Goal: Information Seeking & Learning: Learn about a topic

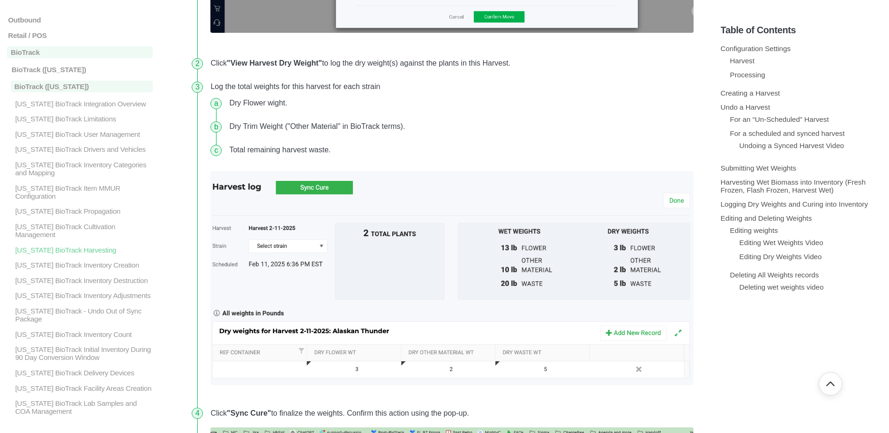
scroll to position [6933, 0]
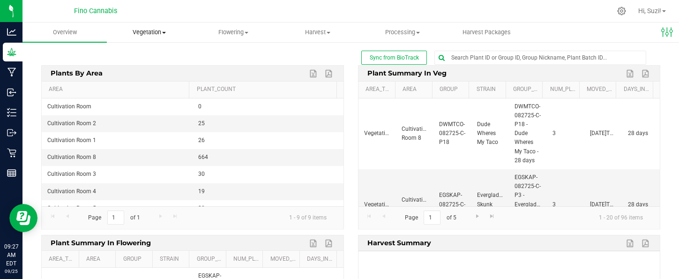
click at [165, 32] on span at bounding box center [164, 33] width 4 height 2
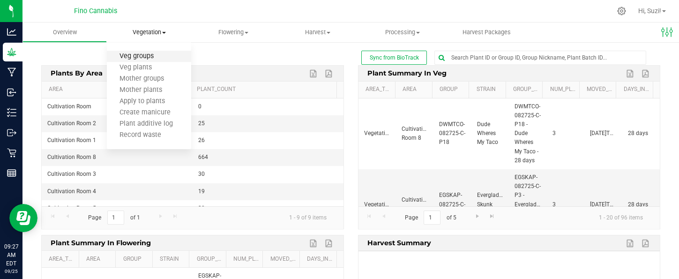
click at [151, 56] on span "Veg groups" at bounding box center [136, 56] width 59 height 8
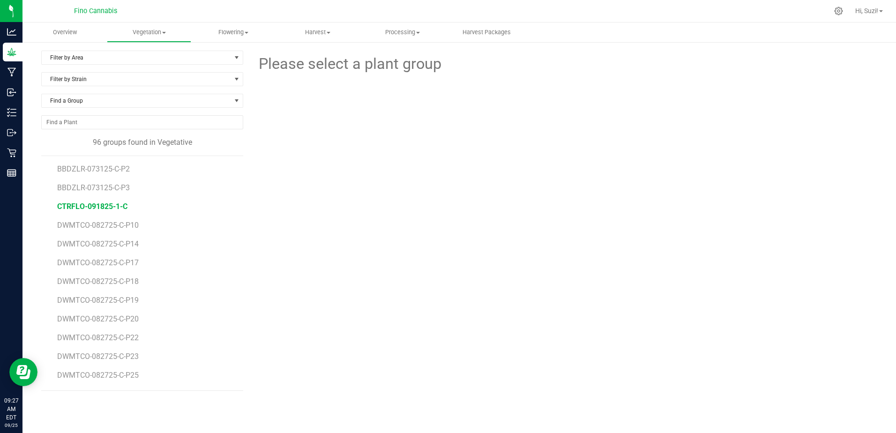
click at [124, 205] on span "CTRFLO-091825-1-C" at bounding box center [92, 206] width 70 height 9
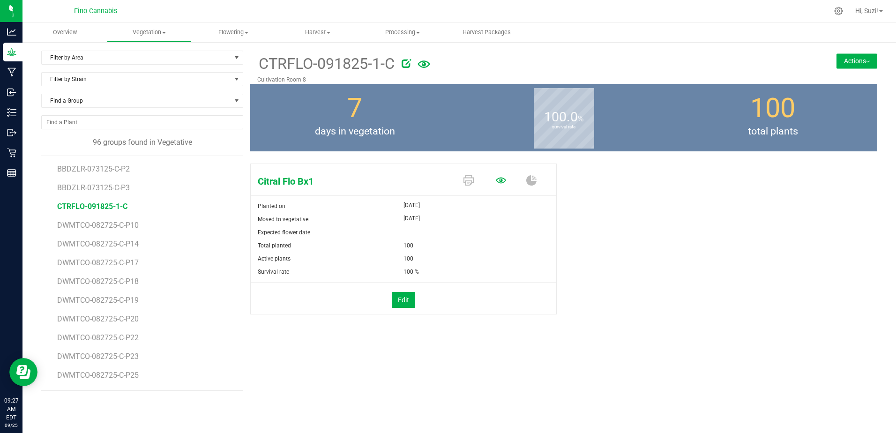
click at [503, 182] on icon at bounding box center [501, 180] width 10 height 10
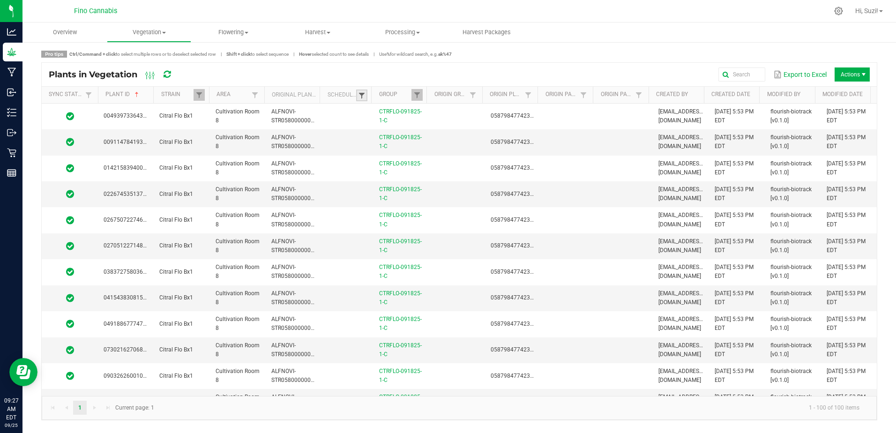
click at [363, 93] on span at bounding box center [361, 95] width 7 height 7
drag, startPoint x: 373, startPoint y: 144, endPoint x: 379, endPoint y: 153, distance: 9.9
click at [373, 144] on li "Not Scheduled" at bounding box center [407, 147] width 91 height 12
checkbox Scheduled "true"
click at [433, 168] on button "Filter" at bounding box center [435, 167] width 47 height 21
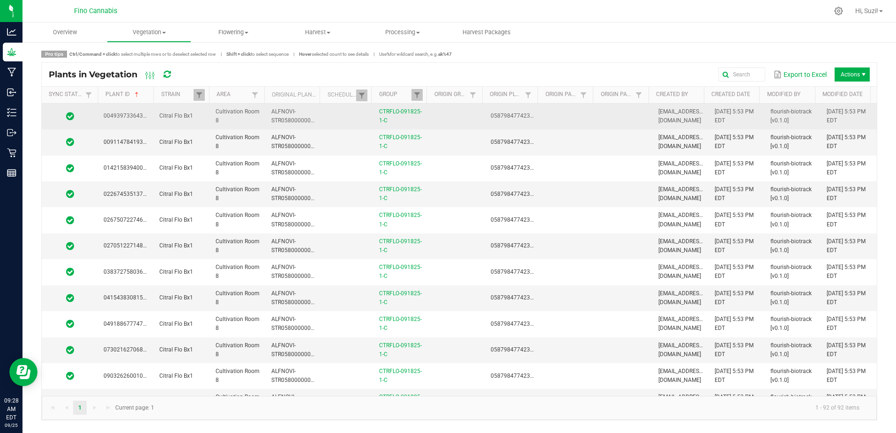
drag, startPoint x: 394, startPoint y: 122, endPoint x: 361, endPoint y: 108, distance: 35.9
click at [360, 108] on tr "0049397336433644 Citral Flo Bx1 Cultivation Room 8 ALFNOVI-STR05800000010 CTRFL…" at bounding box center [459, 117] width 835 height 26
copy tr "CTRFLO-091825-1-C"
